Goal: Find specific page/section: Find specific page/section

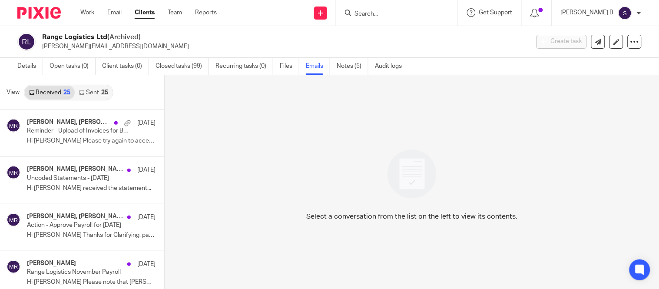
click at [386, 13] on input "Search" at bounding box center [393, 14] width 78 height 8
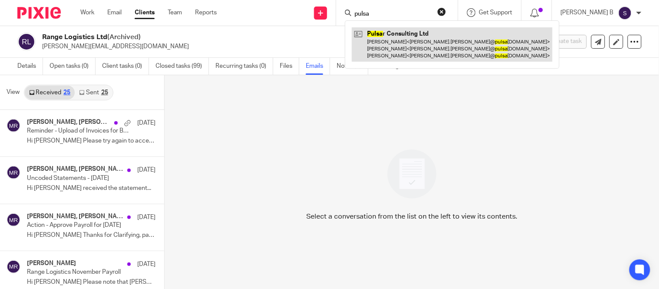
type input "pulsa"
click at [394, 27] on link at bounding box center [452, 44] width 201 height 34
click at [445, 46] on link at bounding box center [452, 44] width 201 height 34
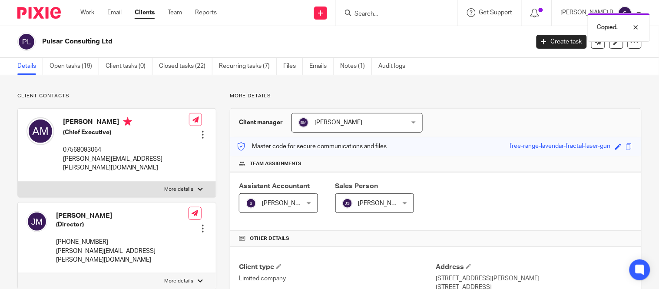
click at [395, 7] on div at bounding box center [397, 13] width 122 height 26
click at [384, 17] on div "Copied." at bounding box center [490, 25] width 321 height 33
click at [380, 14] on div "Copied." at bounding box center [490, 25] width 321 height 33
drag, startPoint x: 632, startPoint y: 26, endPoint x: 615, endPoint y: 26, distance: 17.8
click at [633, 26] on div at bounding box center [629, 27] width 23 height 10
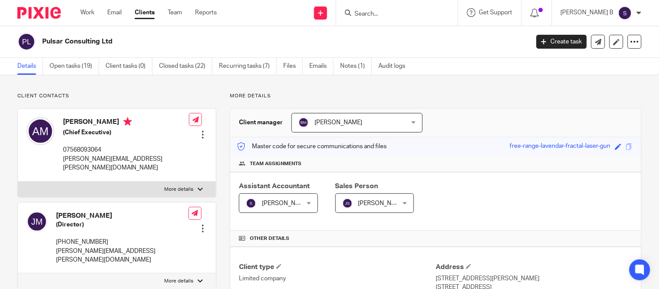
drag, startPoint x: 401, startPoint y: 17, endPoint x: 381, endPoint y: 12, distance: 20.6
click at [394, 16] on input "Search" at bounding box center [393, 14] width 78 height 8
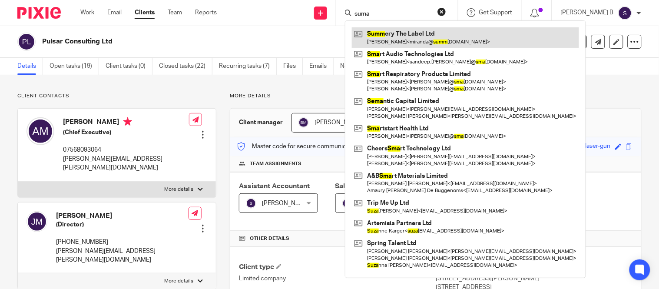
type input "suma"
click at [437, 43] on link at bounding box center [465, 37] width 227 height 20
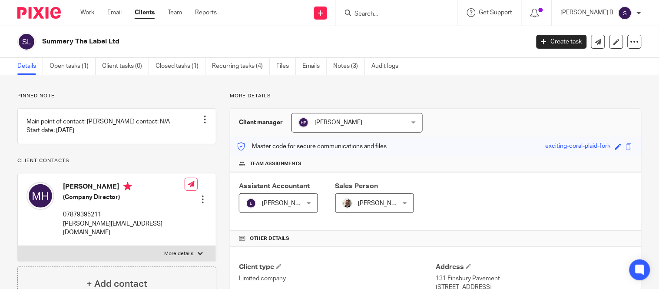
click at [442, 98] on p "More details" at bounding box center [436, 96] width 412 height 7
